Goal: Information Seeking & Learning: Learn about a topic

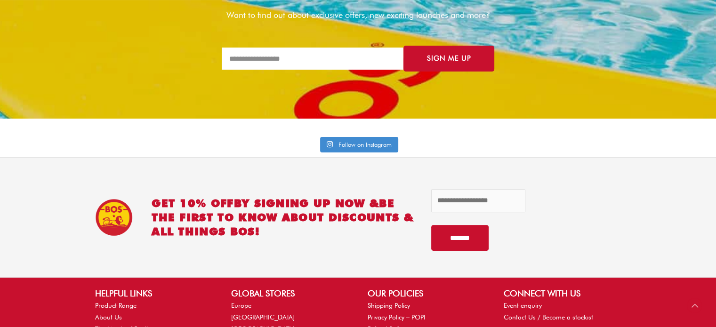
scroll to position [3911, 0]
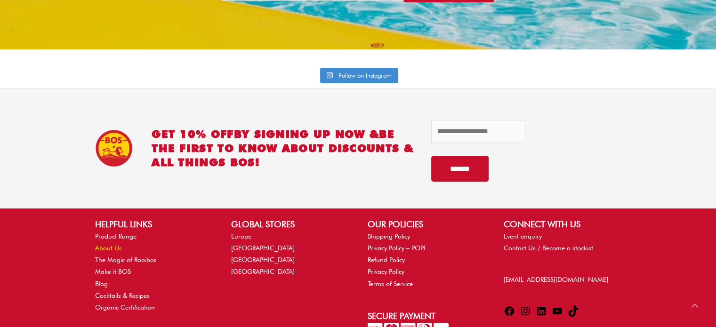
click at [100, 244] on link "About Us" at bounding box center [108, 248] width 27 height 8
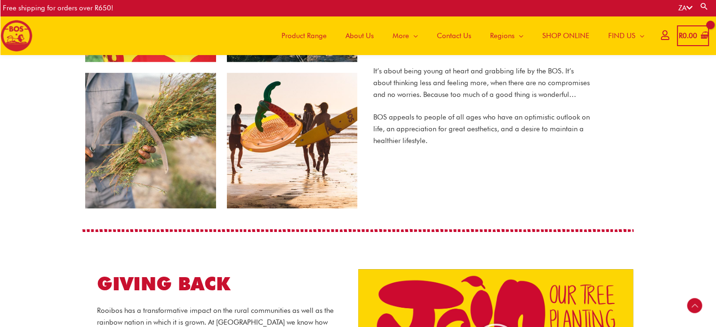
scroll to position [423, 0]
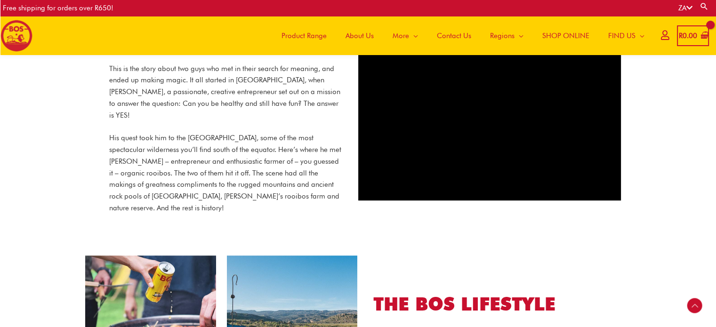
drag, startPoint x: 714, startPoint y: 104, endPoint x: 722, endPoint y: 48, distance: 56.5
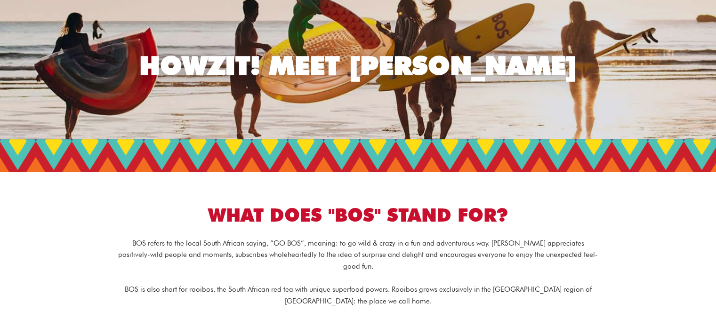
scroll to position [0, 0]
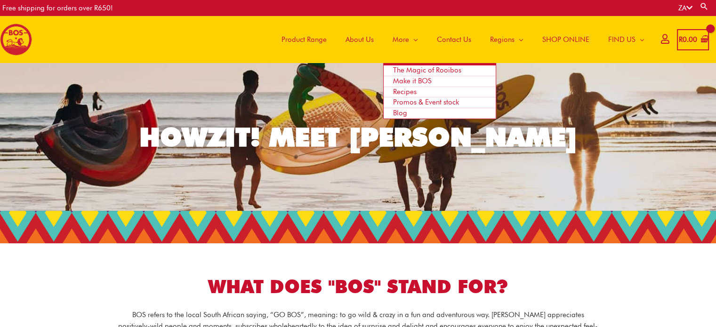
click at [393, 71] on span "The Magic of Rooibos" at bounding box center [427, 70] width 68 height 8
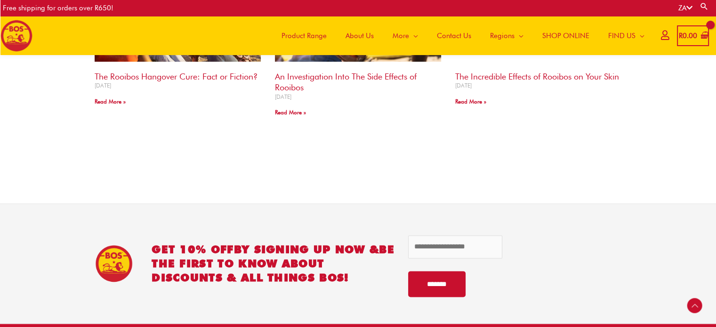
scroll to position [1125, 0]
